Goal: Information Seeking & Learning: Learn about a topic

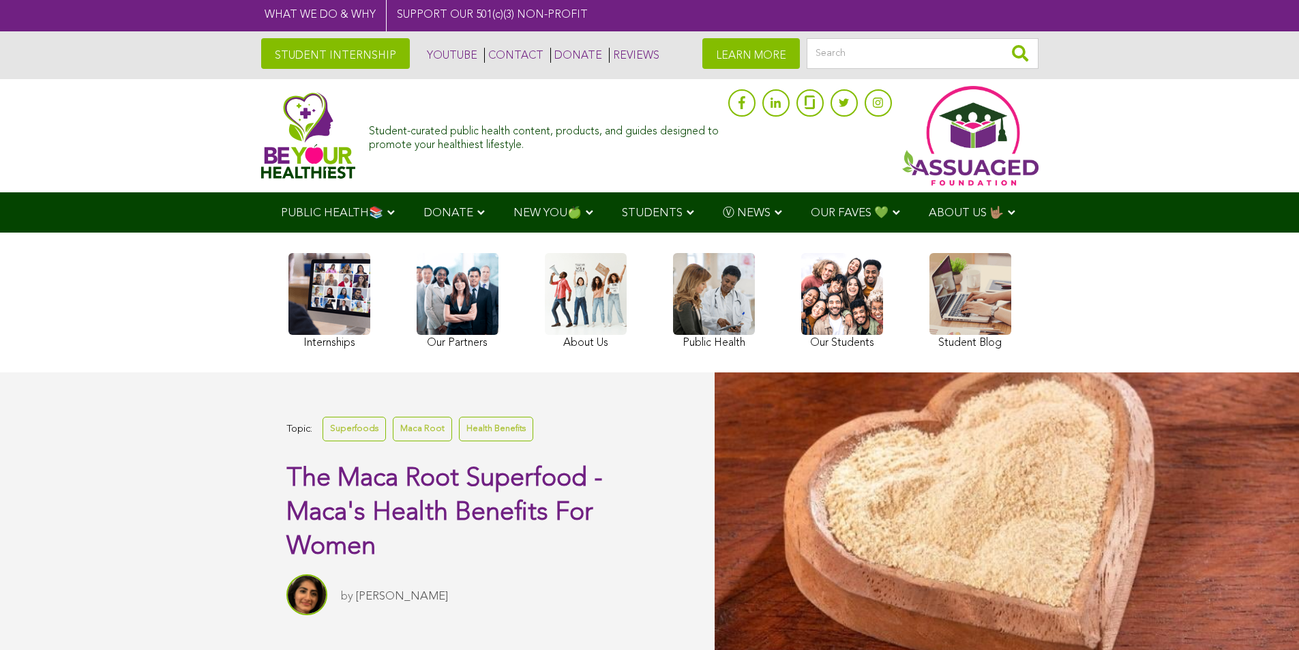
click at [459, 441] on link "Health Benefits" at bounding box center [496, 429] width 74 height 24
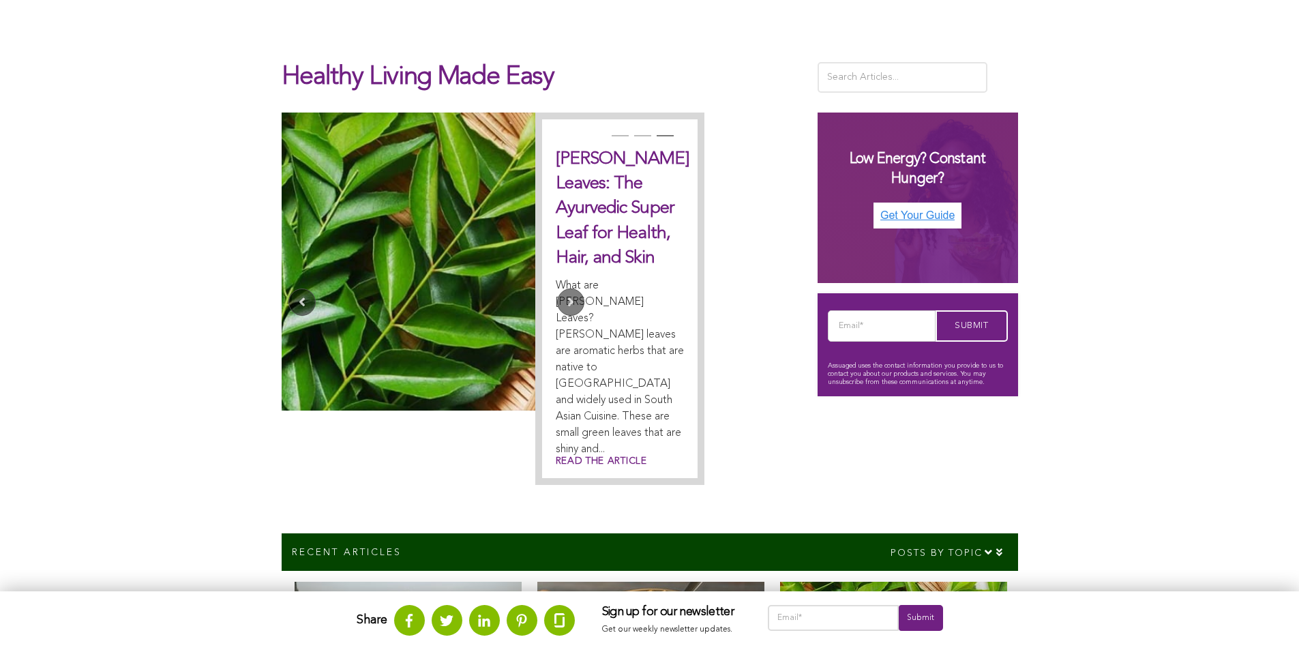
scroll to position [321, 0]
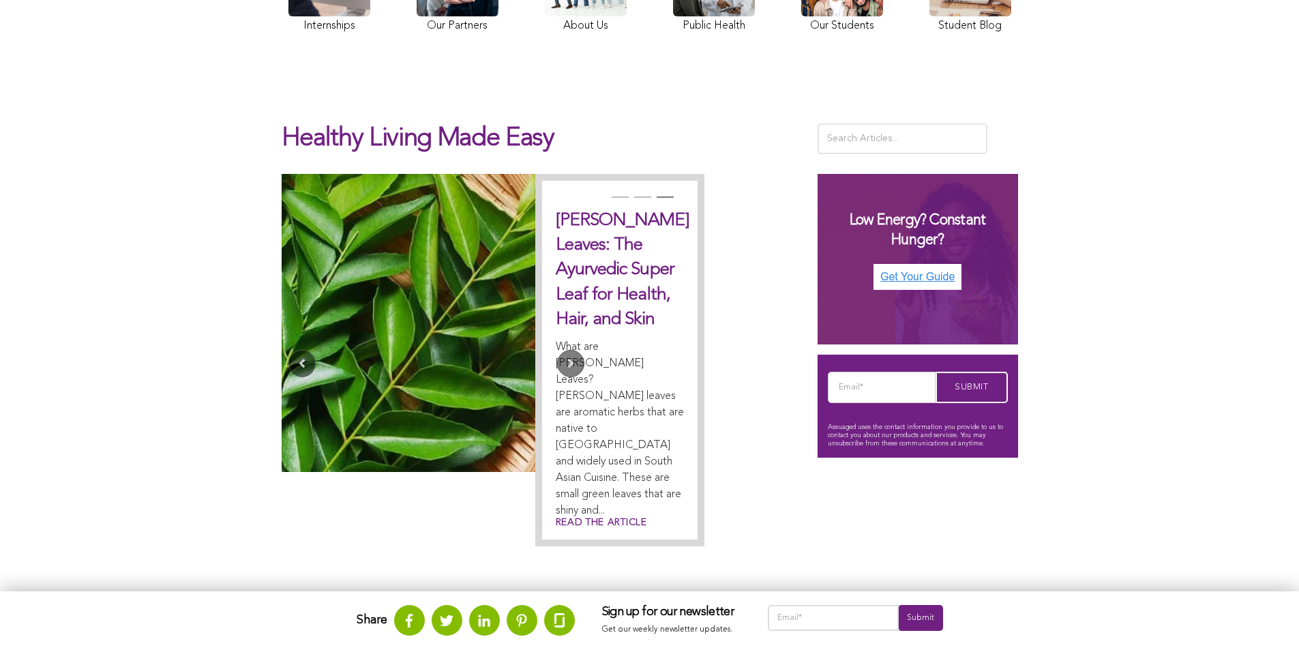
click at [282, 284] on link at bounding box center [409, 323] width 254 height 298
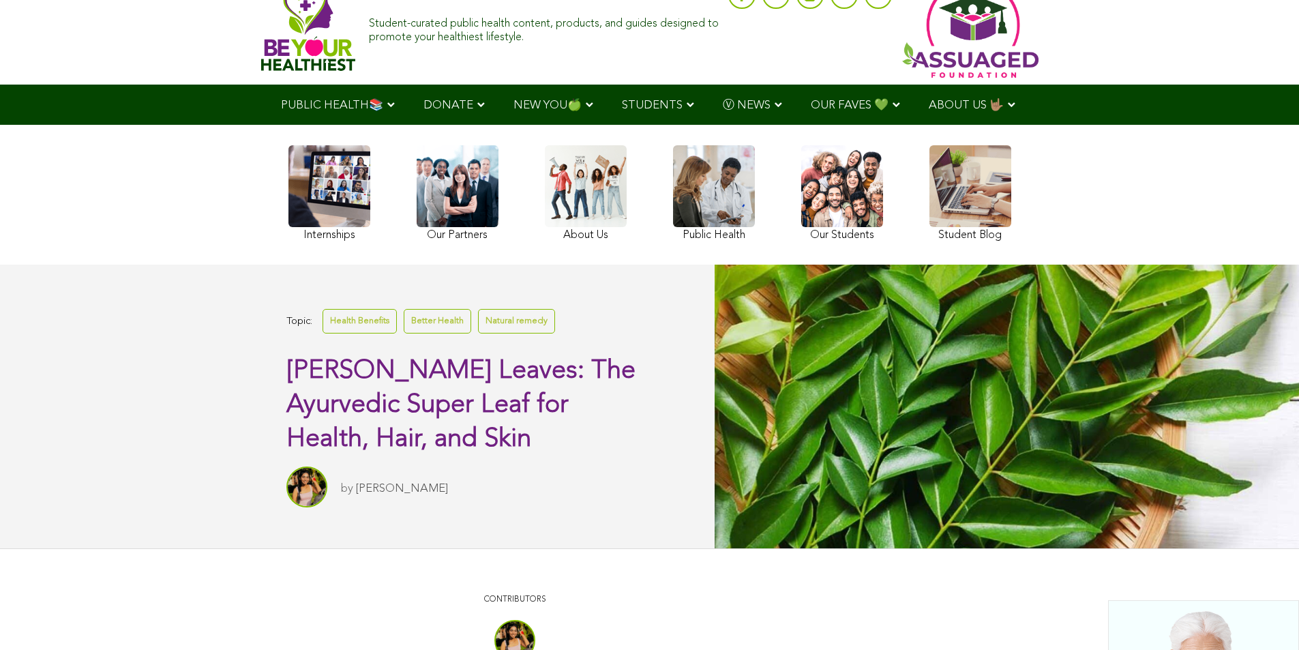
scroll to position [35, 0]
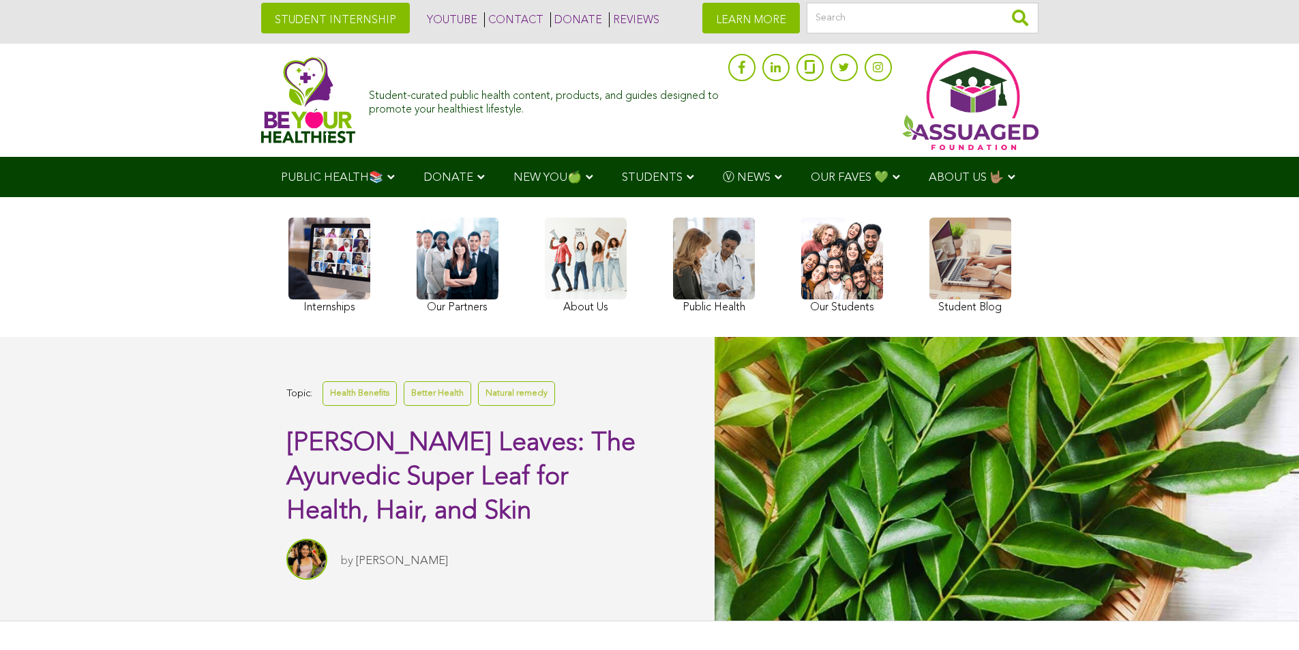
click at [298, 197] on ul "PUBLIC HEALTH📚 YouTube Our Rap Song Immunity Precautions DONATE via Venmo via P…" at bounding box center [650, 177] width 766 height 40
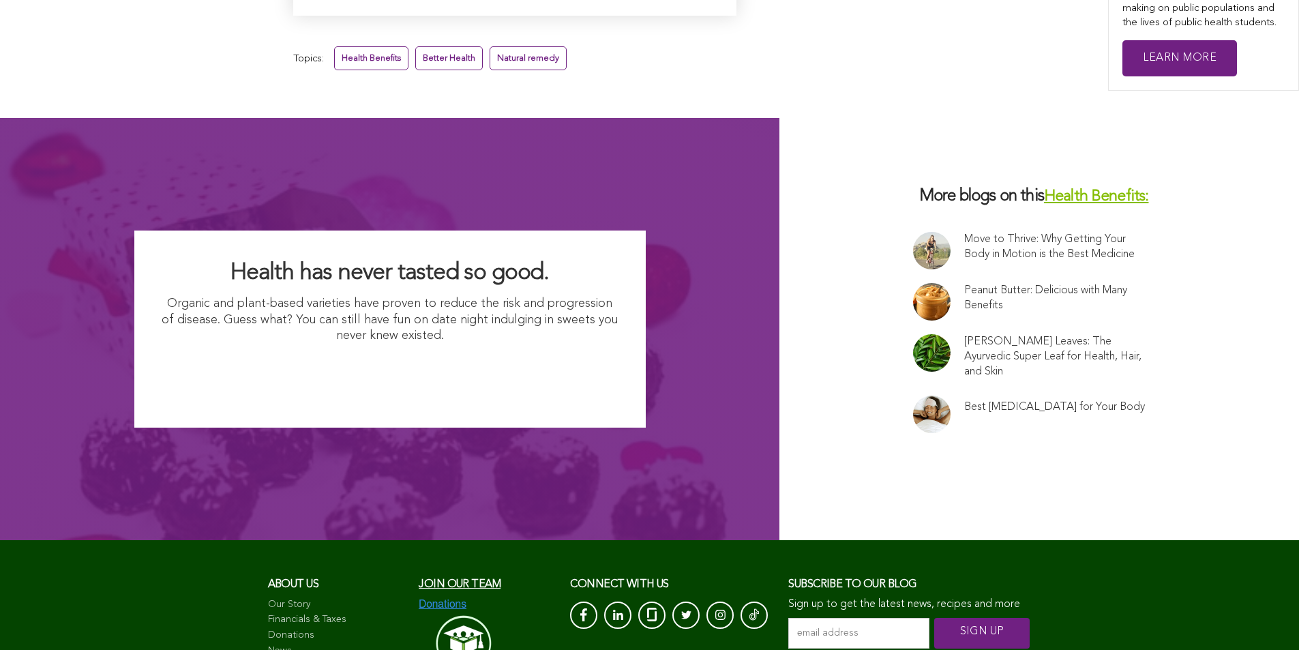
scroll to position [6818, 0]
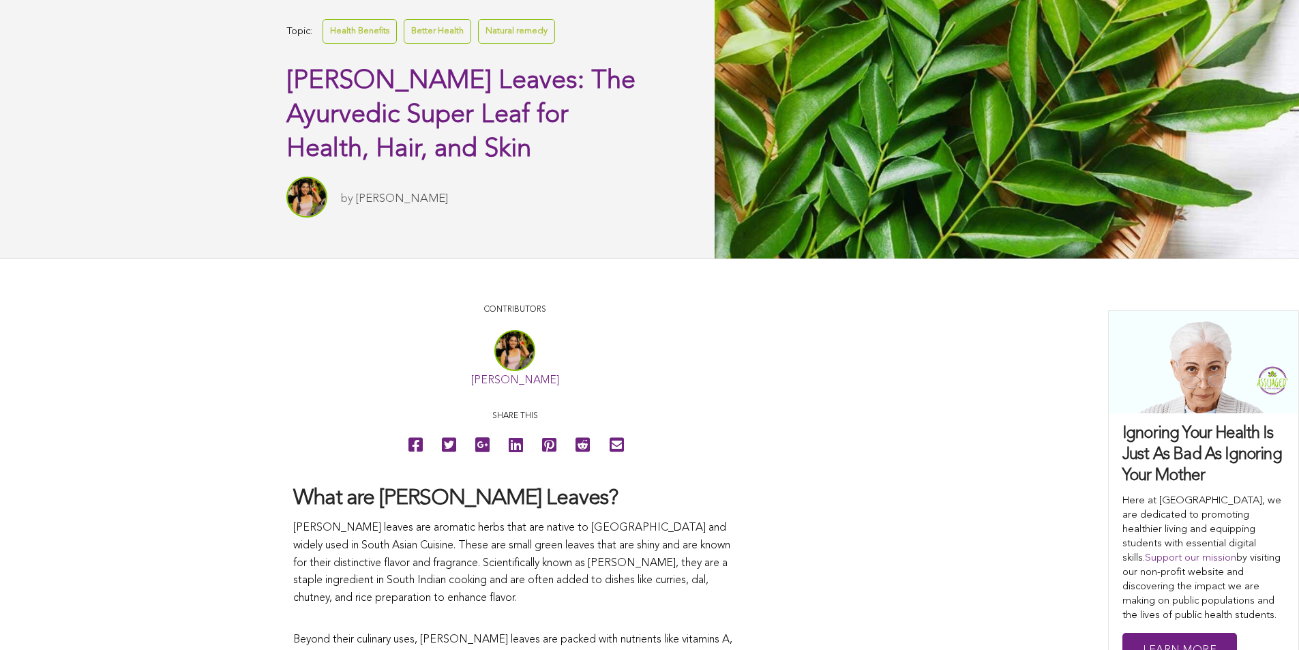
scroll to position [265, 0]
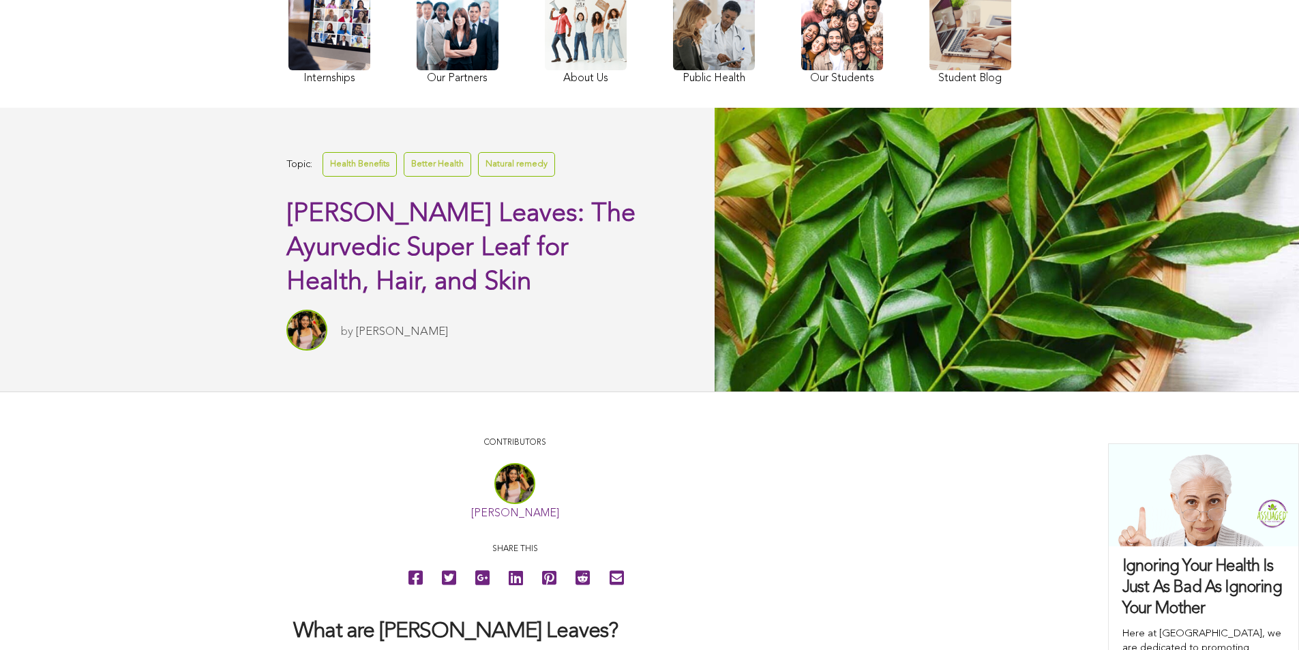
click at [715, 197] on div at bounding box center [1007, 249] width 585 height 283
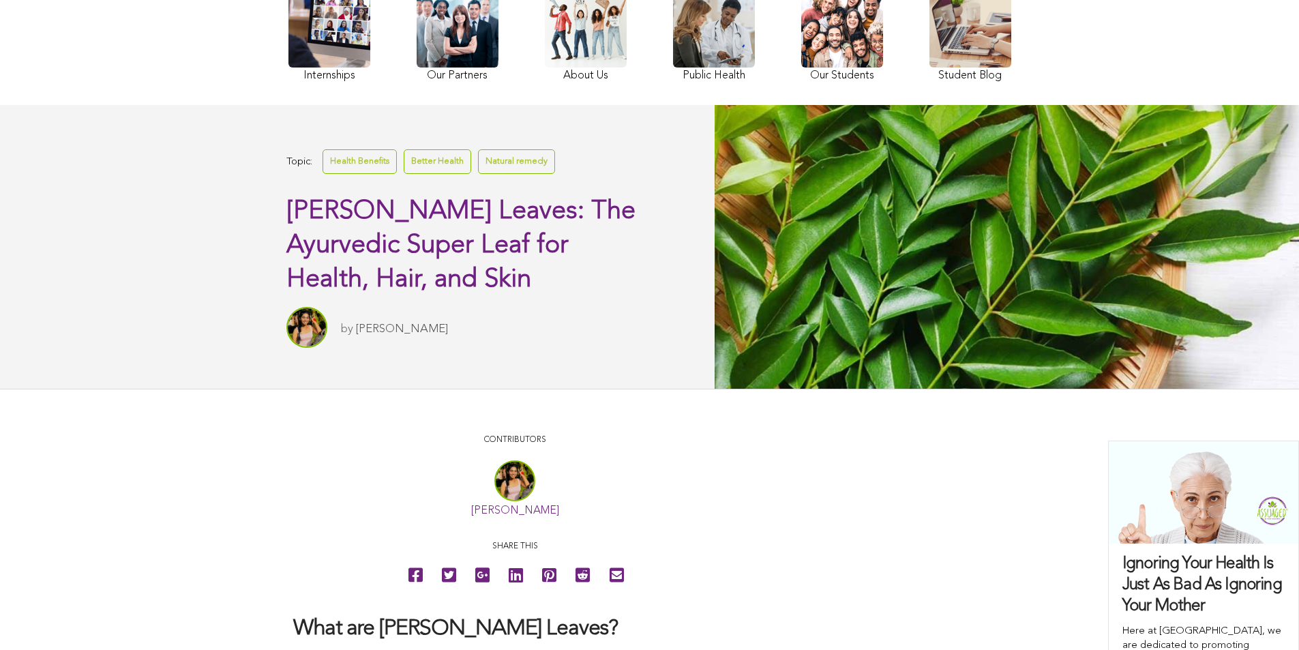
scroll to position [359, 0]
